Goal: Task Accomplishment & Management: Manage account settings

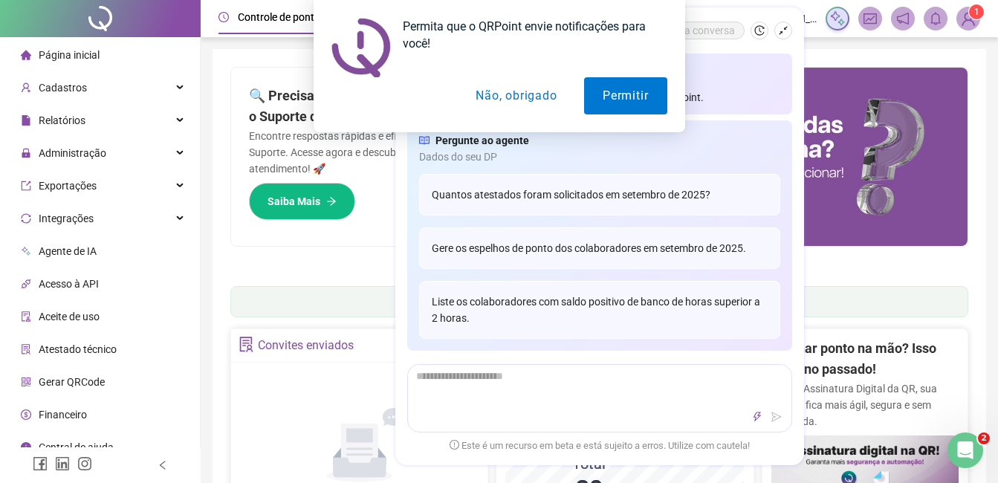
click at [783, 33] on div "Permita que o QRPoint envie notificações para você! Permitir Não, obrigado" at bounding box center [499, 66] width 998 height 132
click at [665, 95] on button "Permitir" at bounding box center [625, 95] width 82 height 37
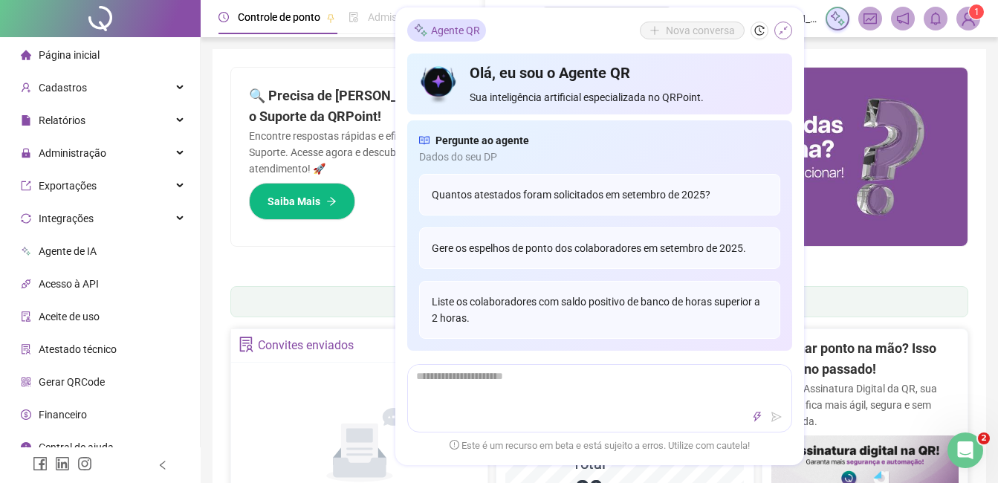
click at [783, 26] on icon "shrink" at bounding box center [783, 30] width 10 height 10
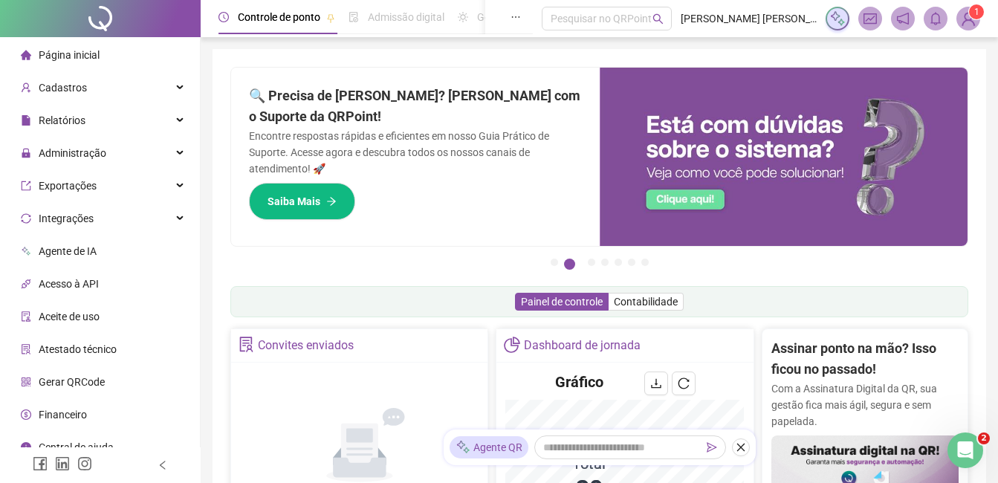
click at [970, 27] on img at bounding box center [968, 18] width 22 height 22
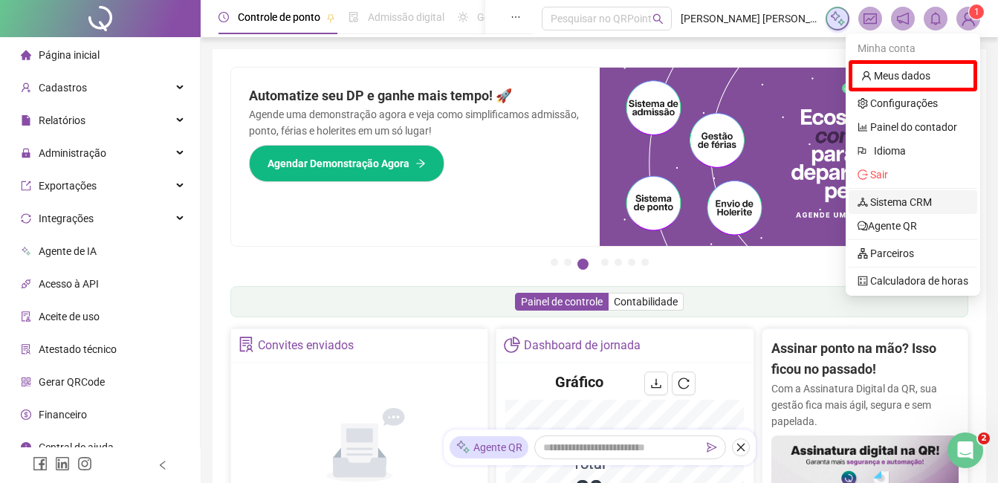
click at [922, 196] on link "Sistema CRM" at bounding box center [894, 202] width 74 height 12
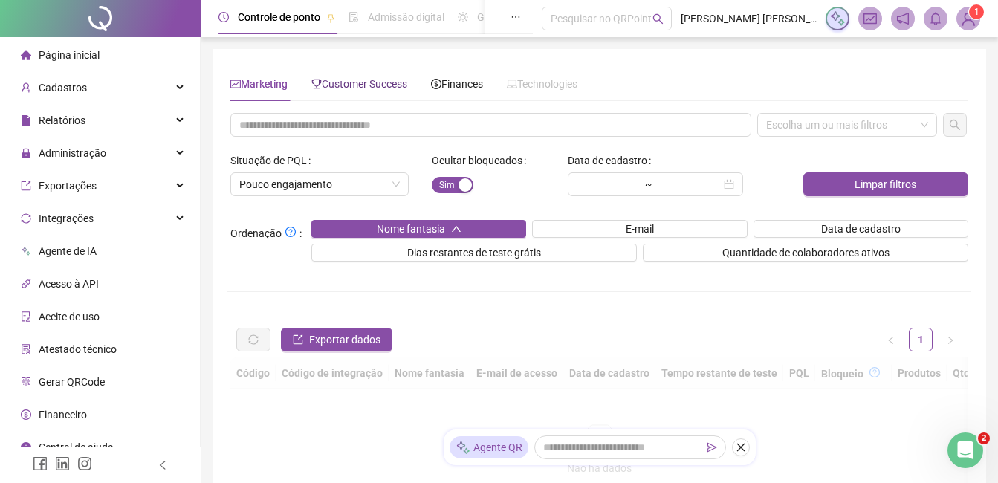
click at [403, 82] on span "Customer Success" at bounding box center [359, 84] width 96 height 12
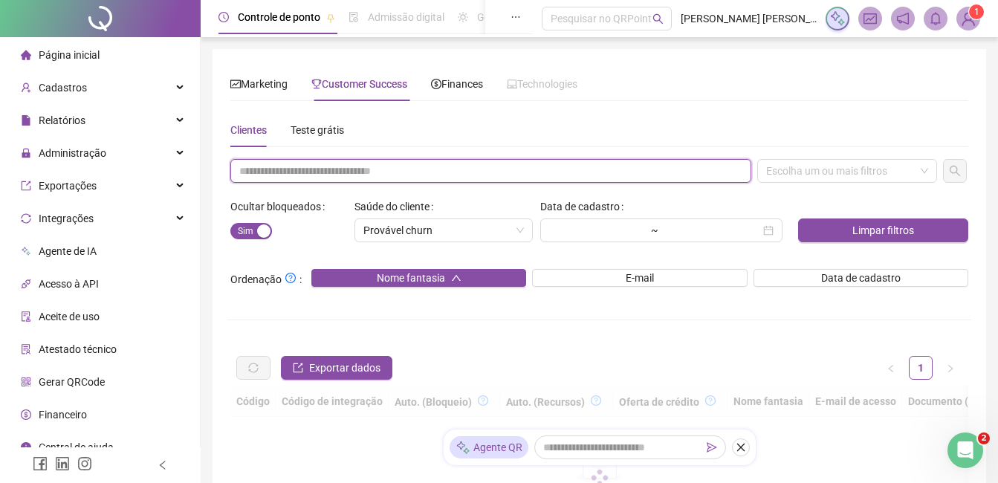
click at [409, 175] on input "text" at bounding box center [490, 171] width 521 height 24
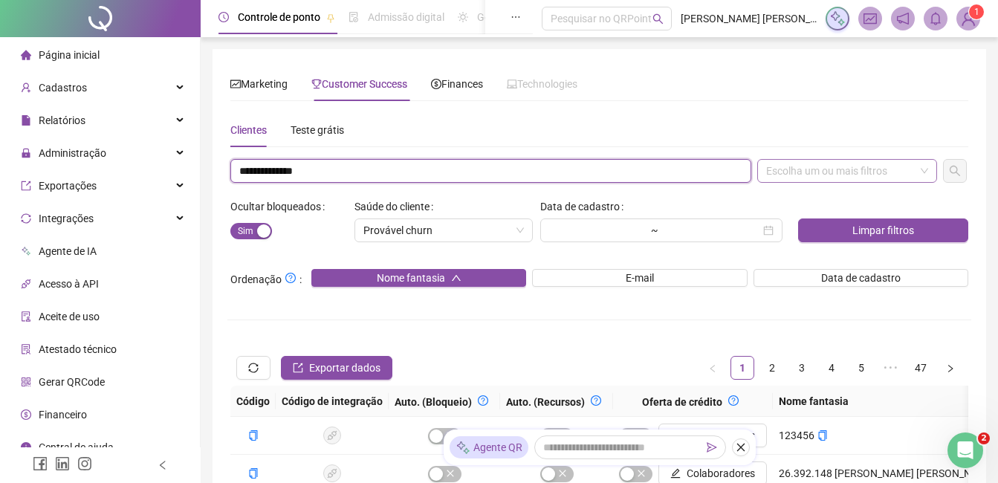
click at [835, 163] on div "Escolha um ou mais filtros" at bounding box center [847, 171] width 180 height 24
type input "**********"
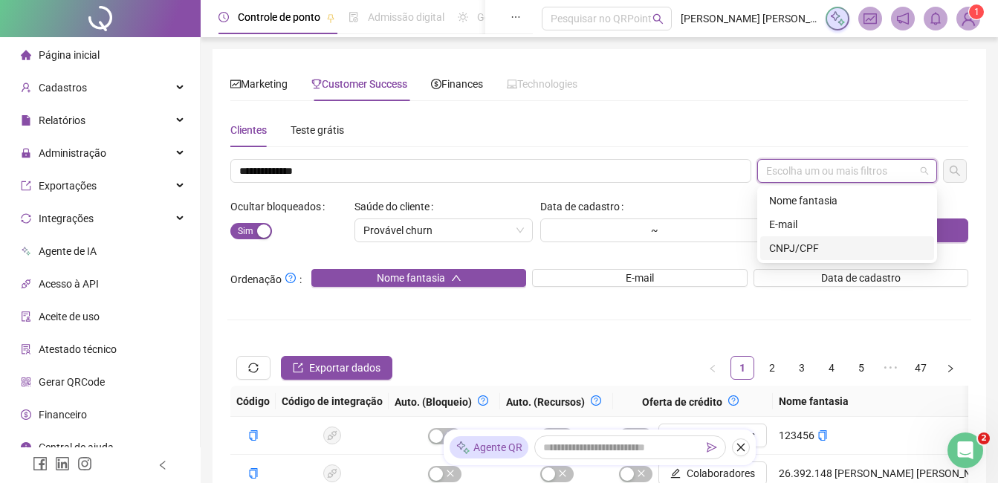
click at [862, 253] on div "CNPJ/CPF" at bounding box center [847, 248] width 156 height 16
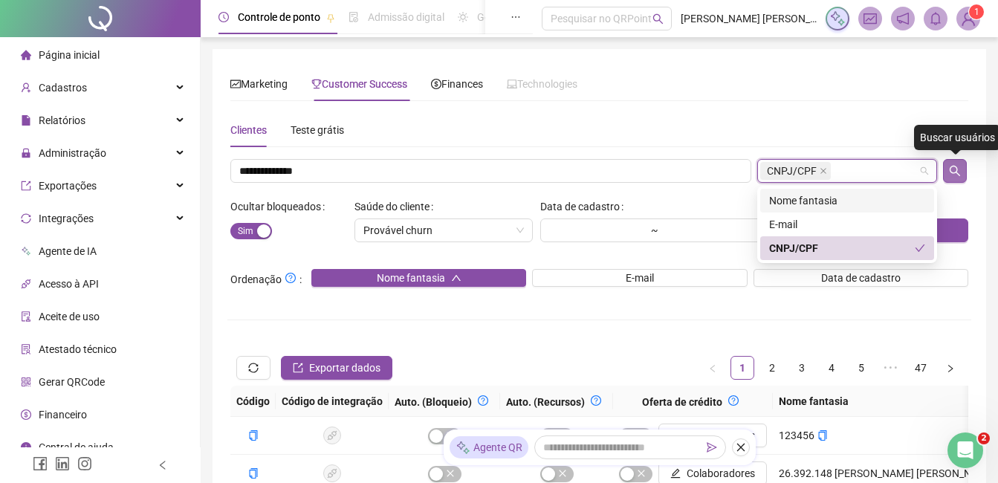
click at [946, 160] on button "button" at bounding box center [955, 171] width 24 height 24
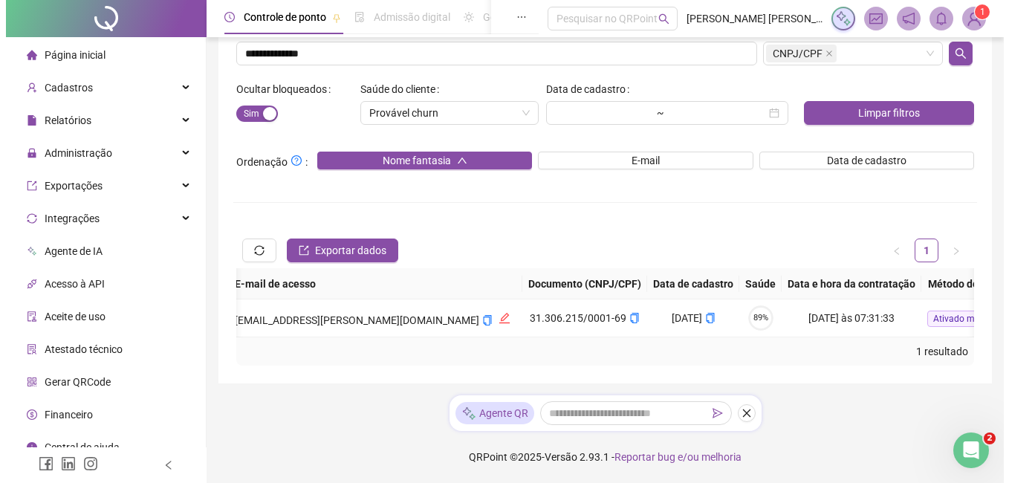
scroll to position [0, 1291]
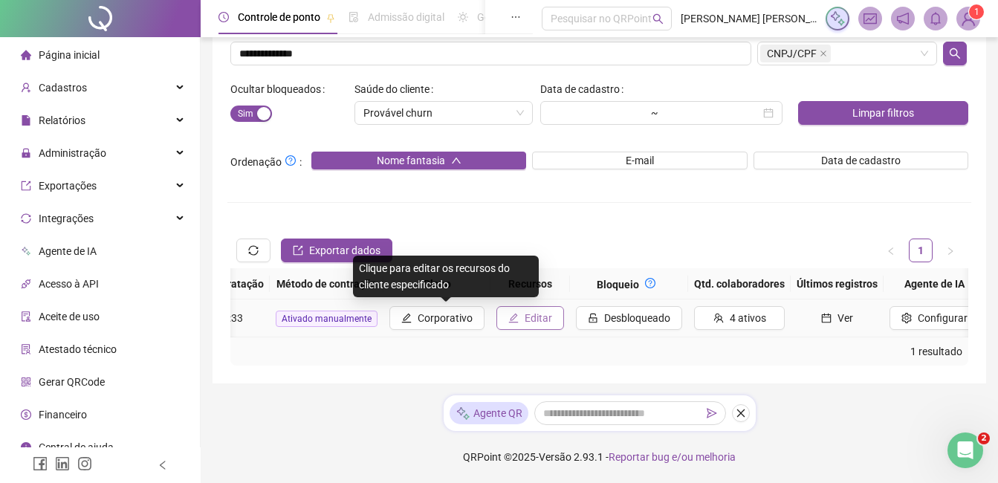
click at [496, 306] on button "Editar" at bounding box center [530, 318] width 68 height 24
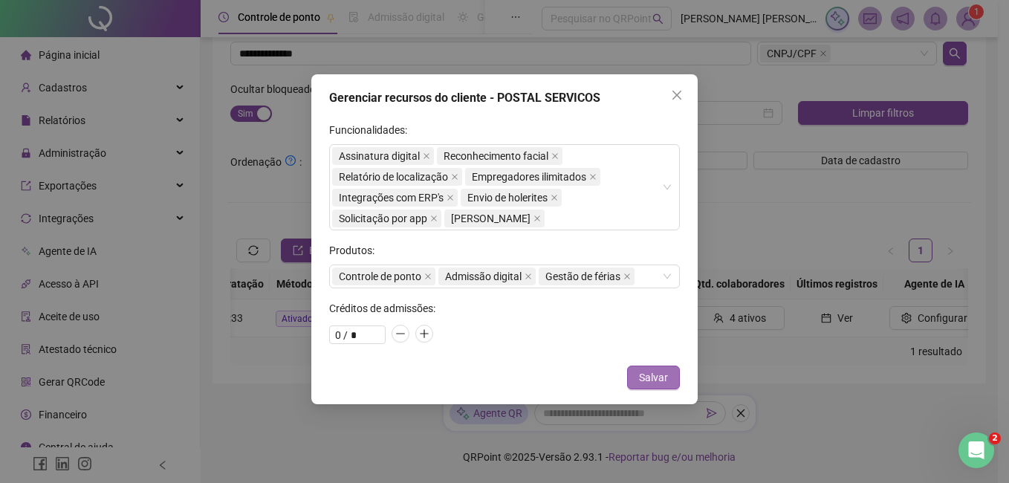
click at [663, 383] on span "Salvar" at bounding box center [653, 377] width 29 height 16
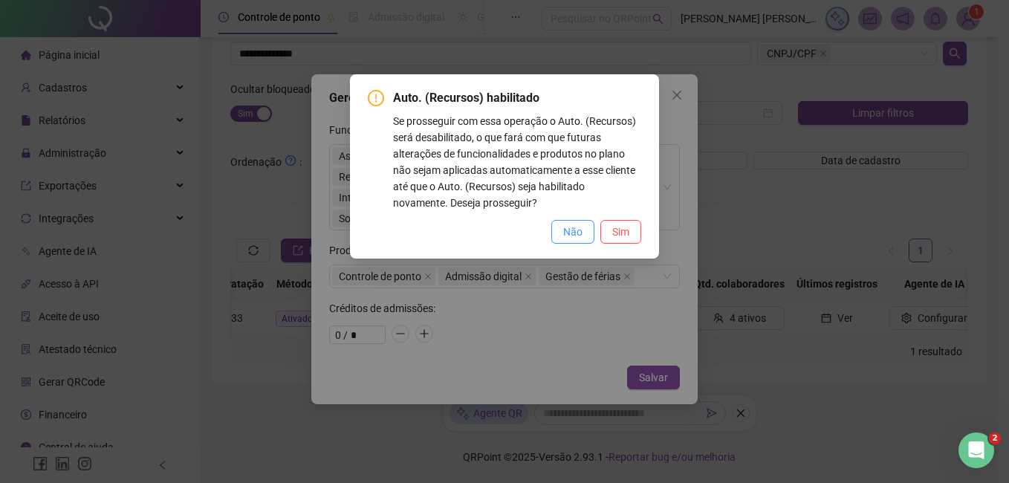
click at [577, 222] on button "Não" at bounding box center [572, 232] width 43 height 24
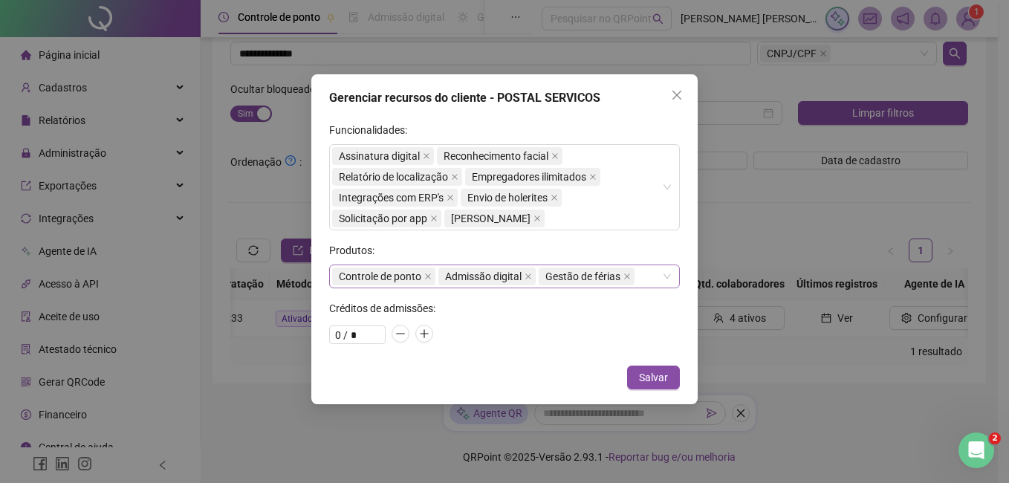
click at [645, 277] on div "Controle de ponto Admissão digital Gestão de férias" at bounding box center [504, 276] width 351 height 24
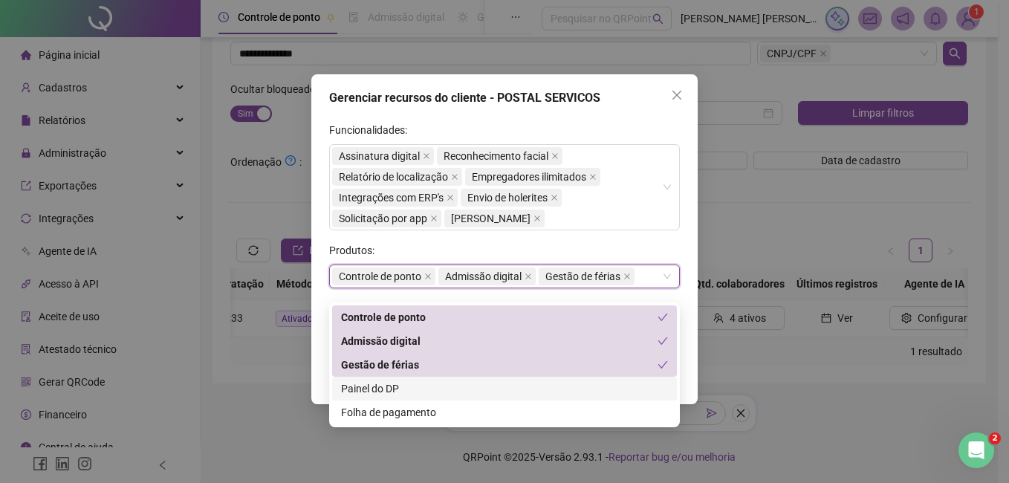
click at [400, 380] on div "Painel do DP" at bounding box center [504, 388] width 327 height 16
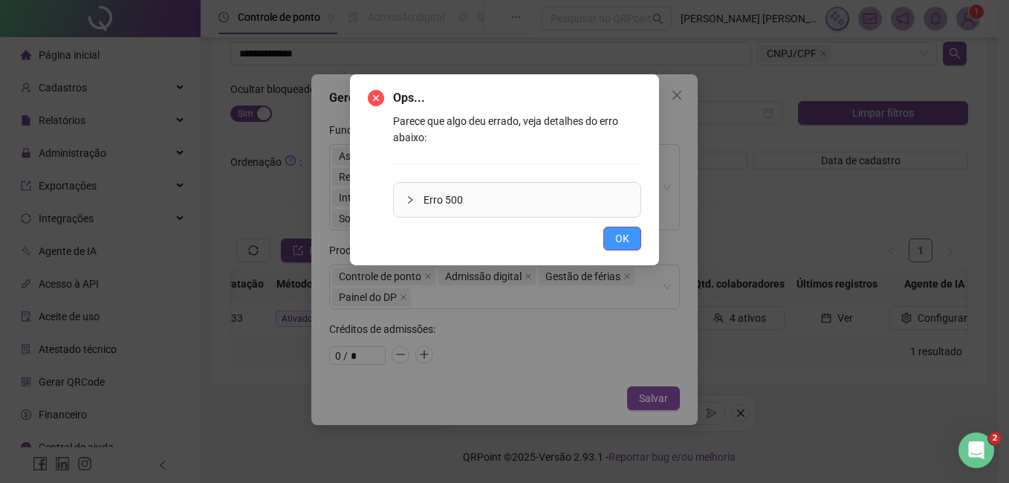
click at [625, 241] on span "OK" at bounding box center [622, 238] width 14 height 16
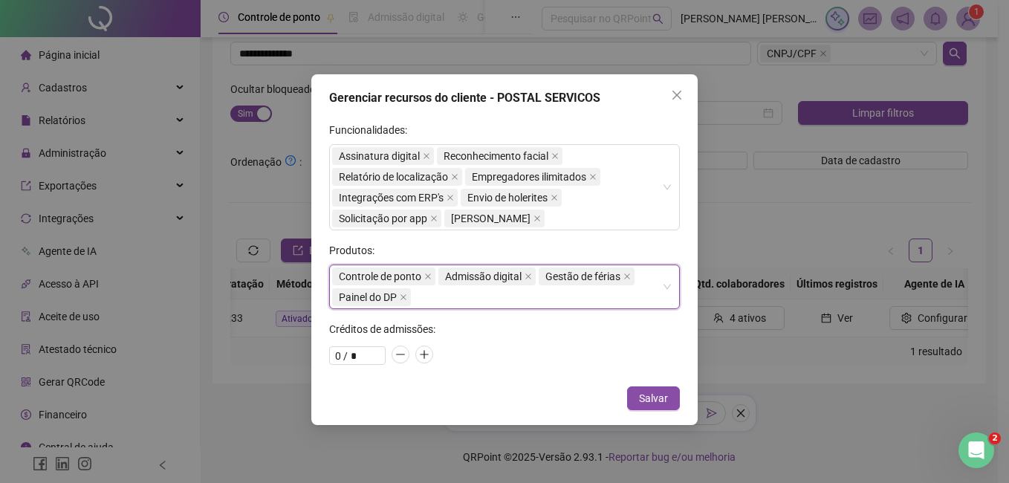
click at [555, 303] on div "Controle de ponto Admissão digital Gestão de férias Painel do DP" at bounding box center [496, 287] width 329 height 42
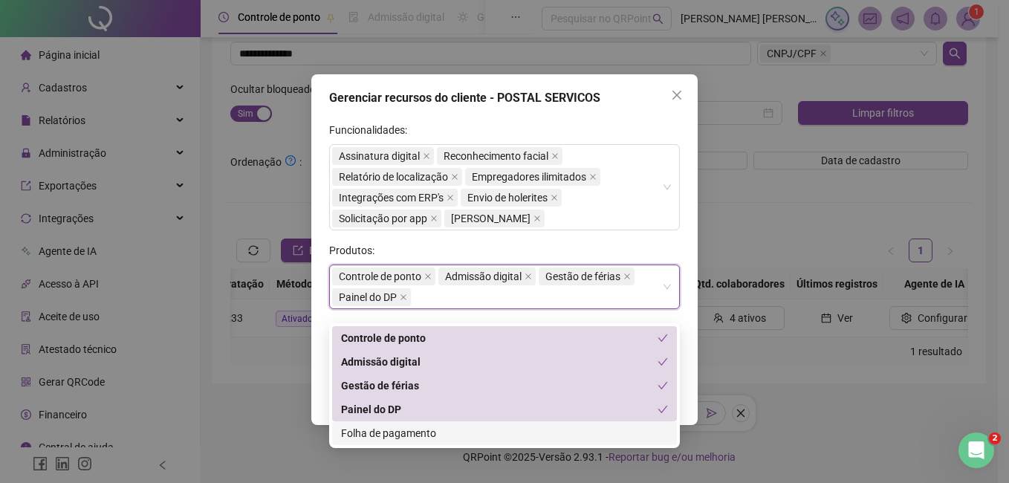
click at [457, 431] on div "Folha de pagamento" at bounding box center [504, 433] width 345 height 24
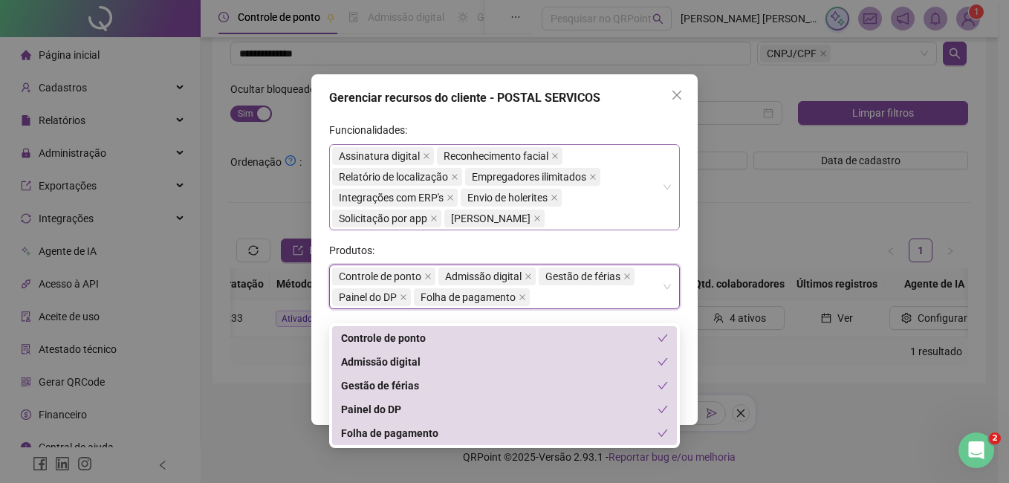
click at [592, 201] on div "Assinatura digital Reconhecimento facial Relatório de localização Empregadores …" at bounding box center [496, 187] width 329 height 83
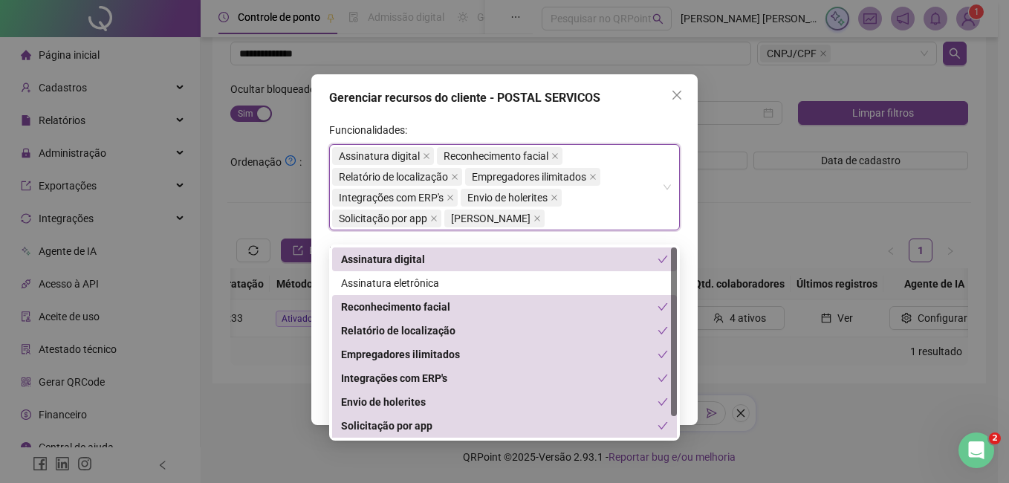
click at [609, 117] on div "Gerenciar recursos do cliente - POSTAL SERVICOS Funcionalidades: Assinatura dig…" at bounding box center [504, 249] width 386 height 351
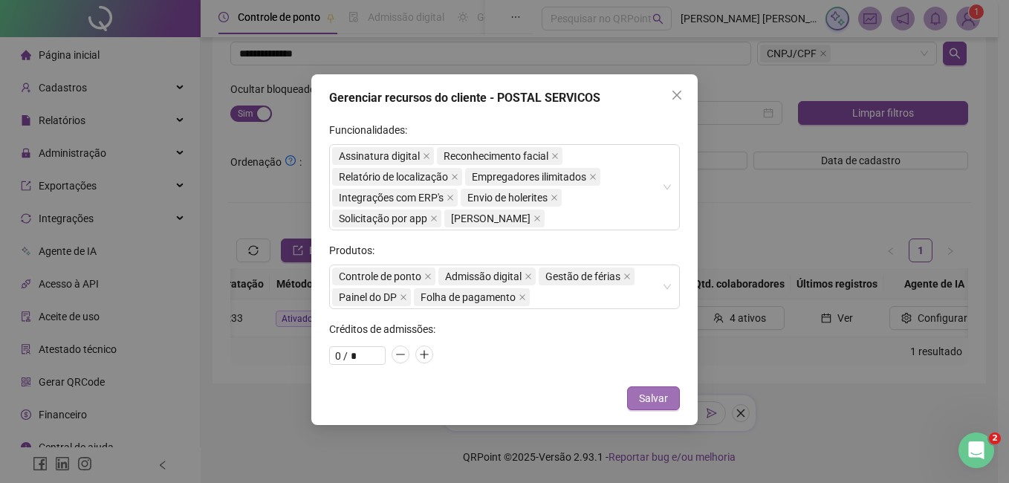
click at [665, 396] on span "Salvar" at bounding box center [653, 398] width 29 height 16
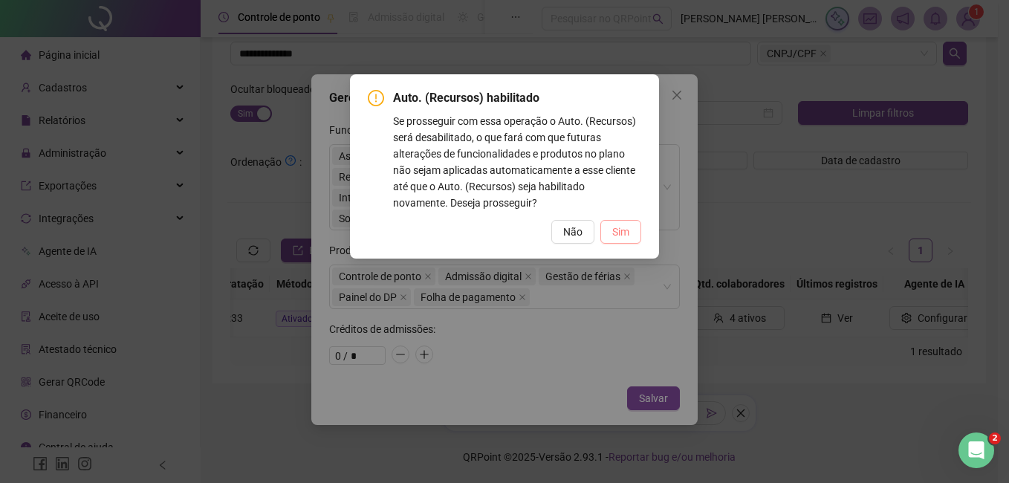
click at [621, 225] on span "Sim" at bounding box center [620, 232] width 17 height 16
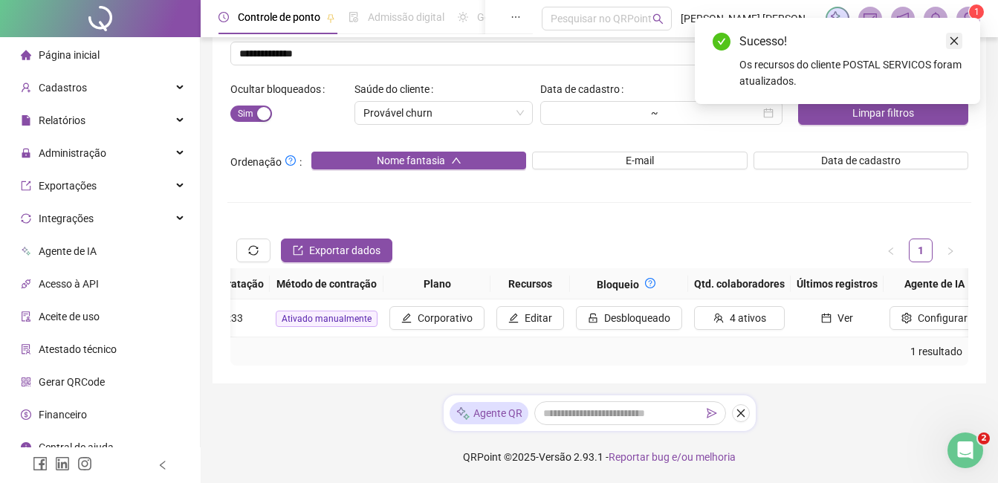
click at [956, 38] on icon "close" at bounding box center [954, 41] width 10 height 10
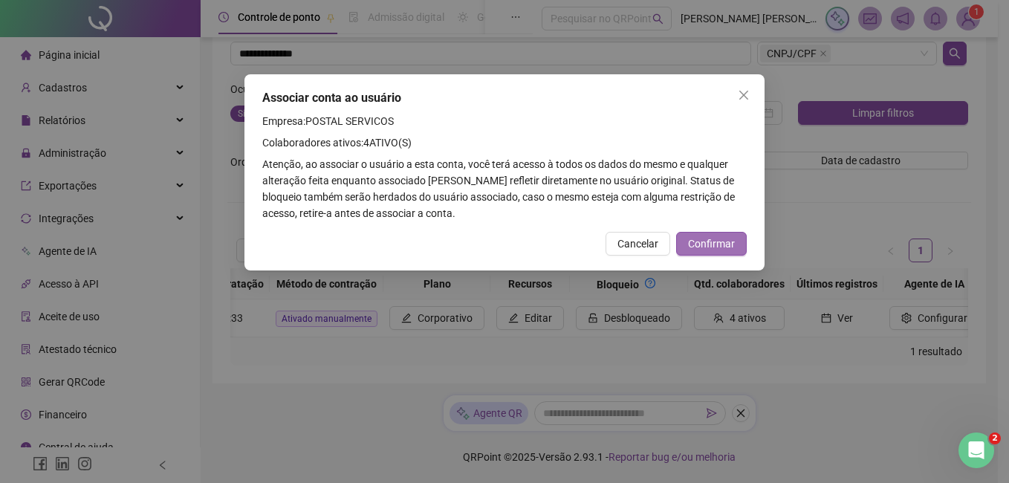
click at [718, 253] on button "Confirmar" at bounding box center [711, 244] width 71 height 24
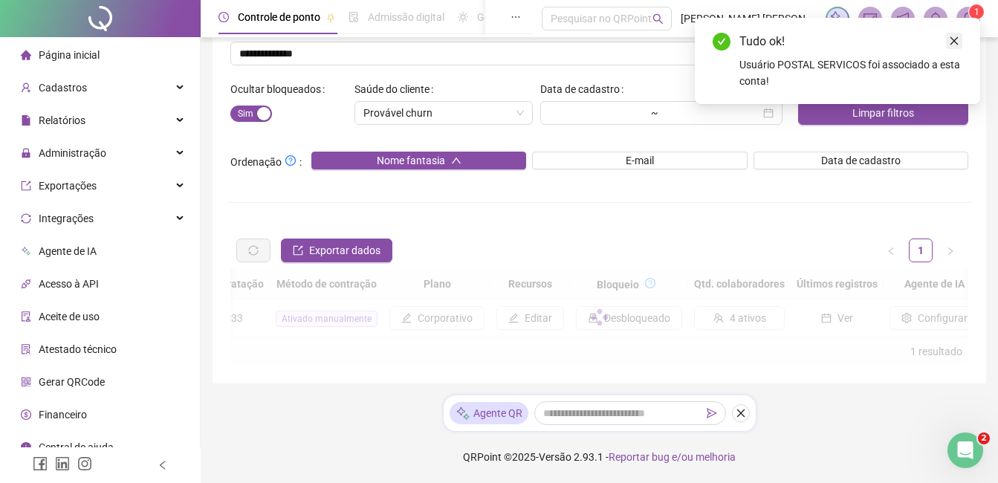
click at [953, 39] on icon "close" at bounding box center [954, 41] width 10 height 10
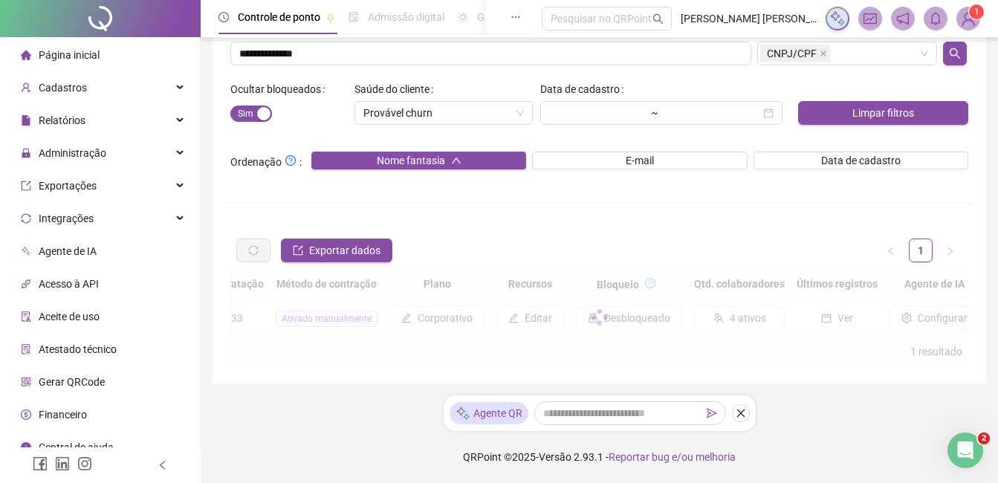
click at [971, 20] on body "Página inicial Cadastros Relatórios Administração Exportações Integrações Agent…" at bounding box center [499, 124] width 998 height 483
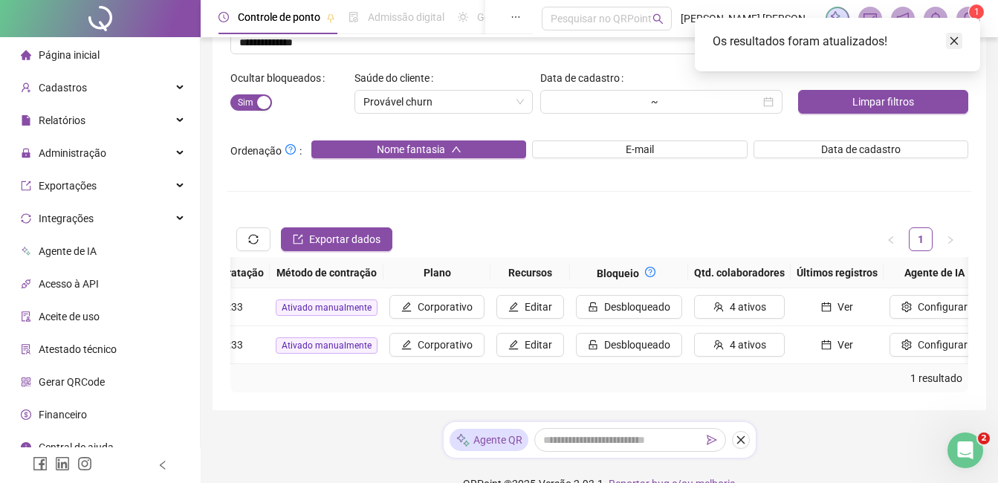
click at [957, 37] on icon "close" at bounding box center [954, 41] width 10 height 10
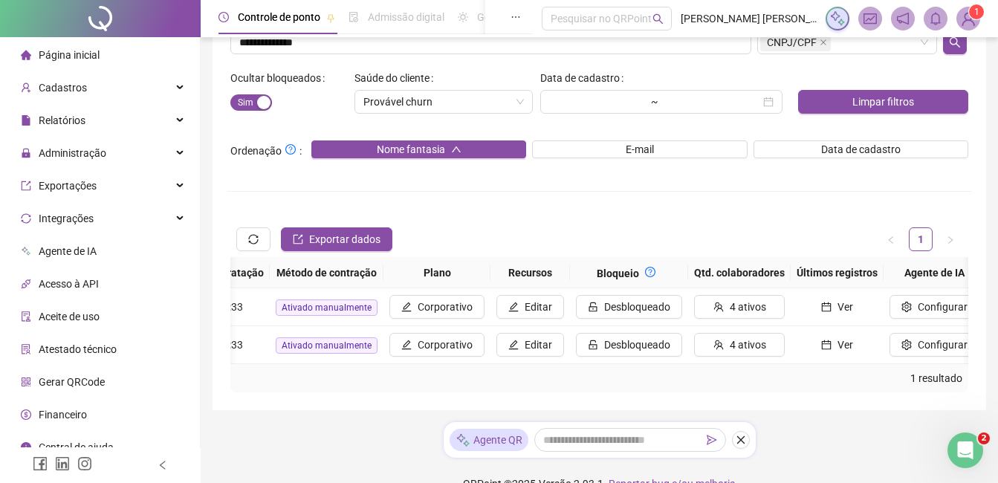
click at [977, 24] on img at bounding box center [968, 18] width 22 height 22
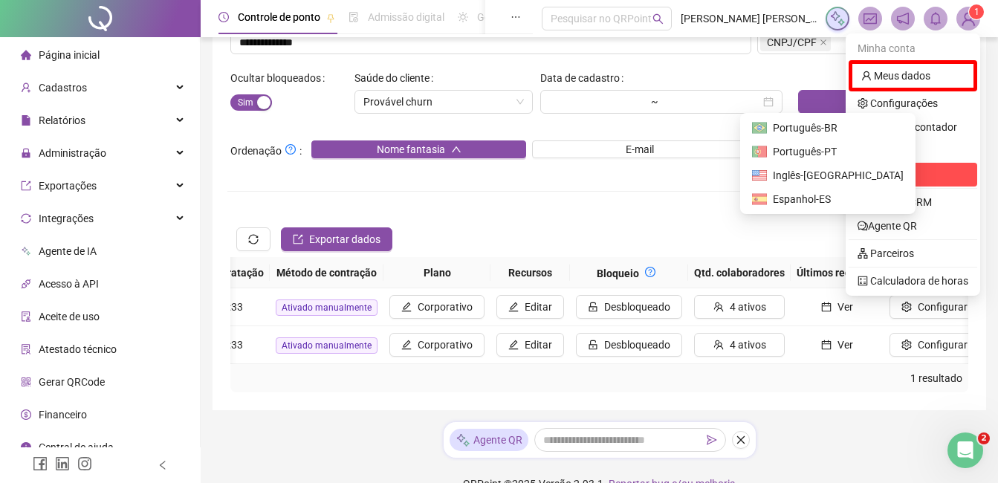
click at [948, 171] on span "Sair" at bounding box center [912, 174] width 111 height 16
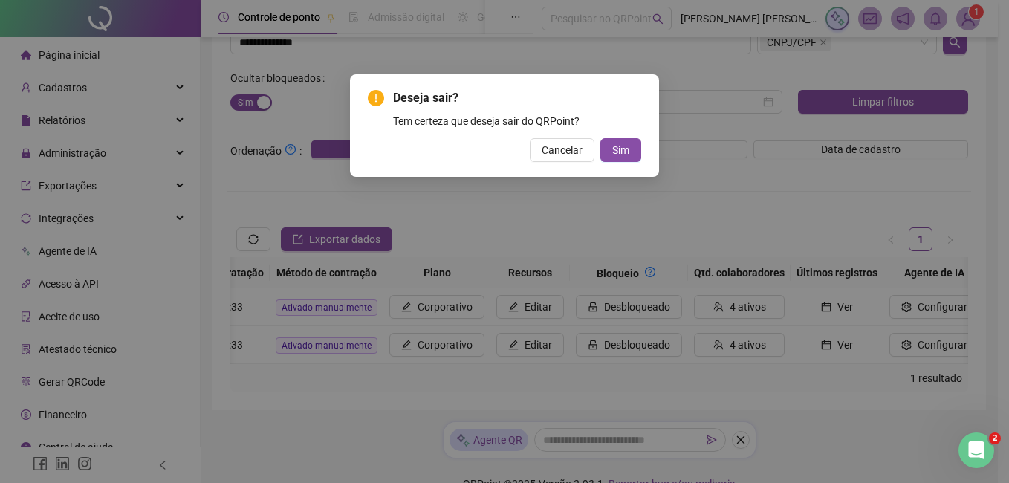
click at [600, 138] on button "Sim" at bounding box center [620, 150] width 41 height 24
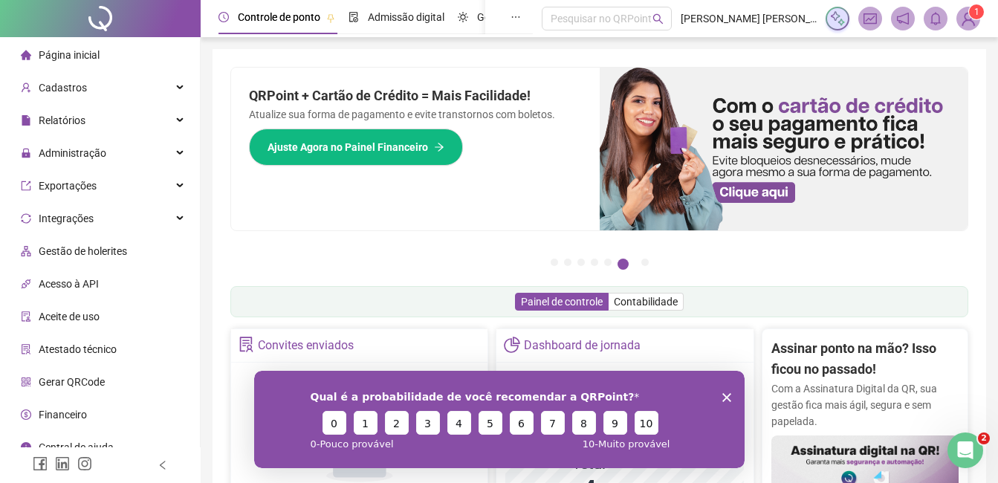
click at [728, 400] on icon "Encerrar pesquisa" at bounding box center [725, 396] width 9 height 9
